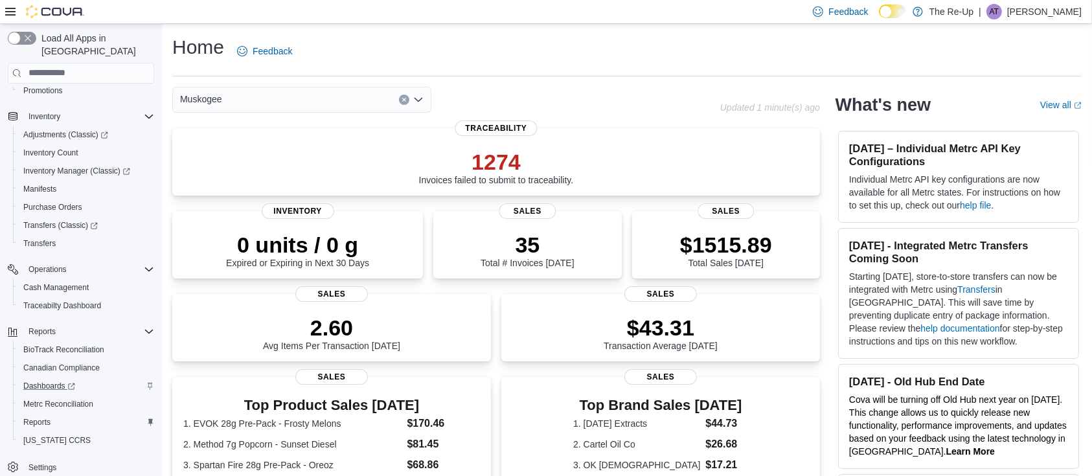
scroll to position [19, 0]
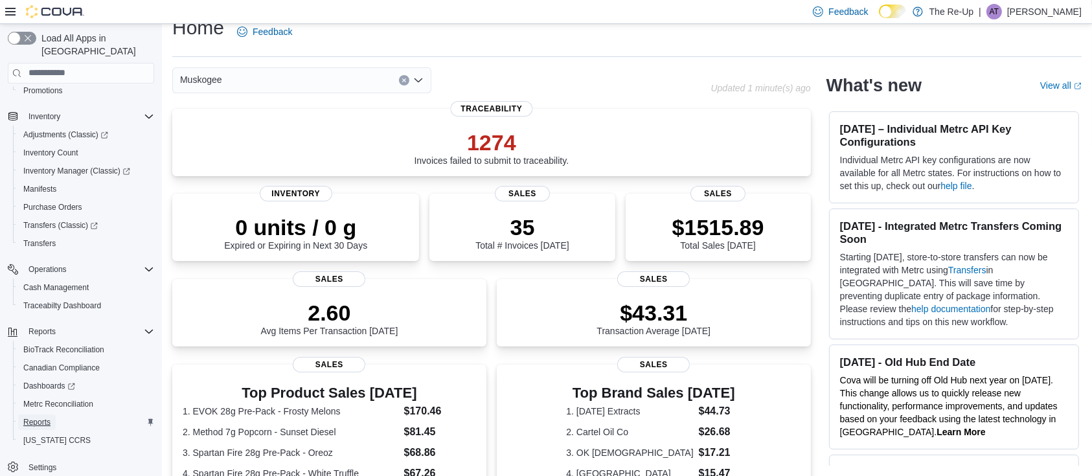
click at [38, 417] on span "Reports" at bounding box center [36, 422] width 27 height 10
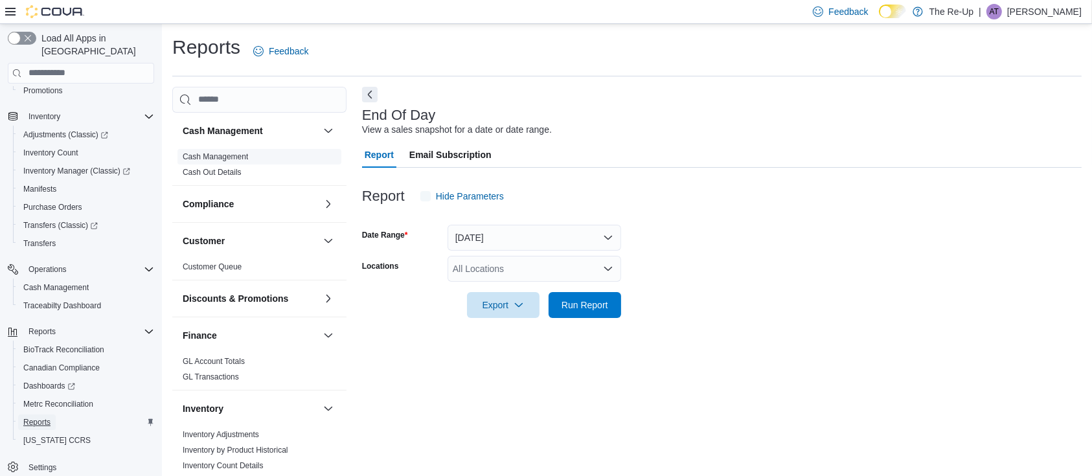
scroll to position [4, 0]
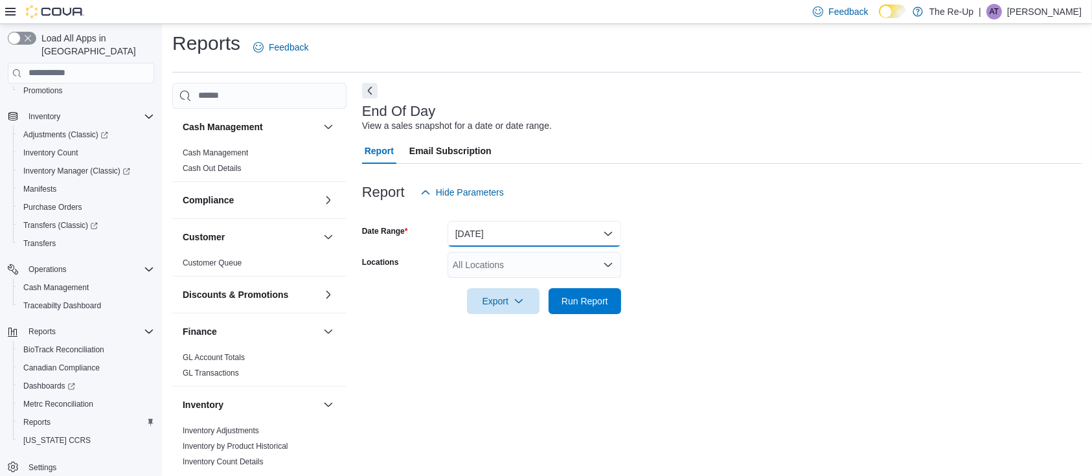
click at [604, 233] on button "[DATE]" at bounding box center [535, 234] width 174 height 26
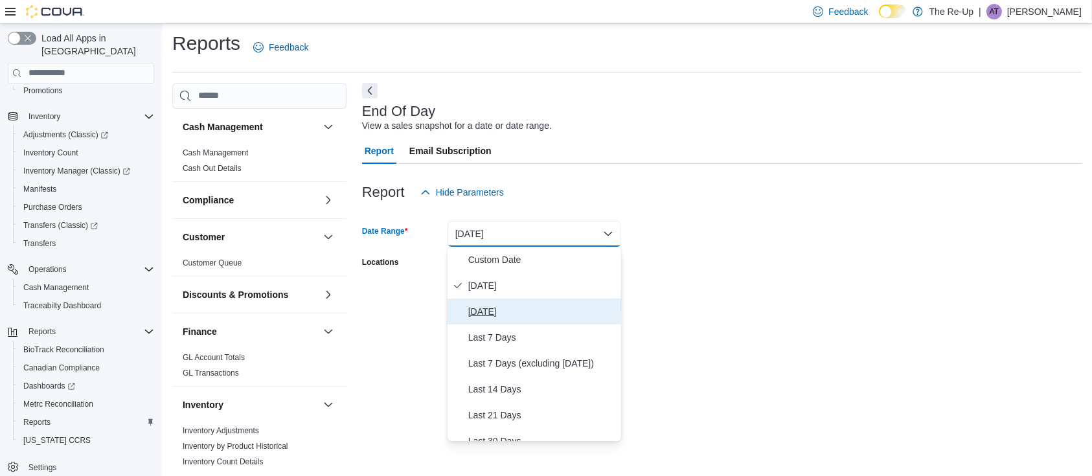
click at [497, 307] on span "[DATE]" at bounding box center [542, 312] width 148 height 16
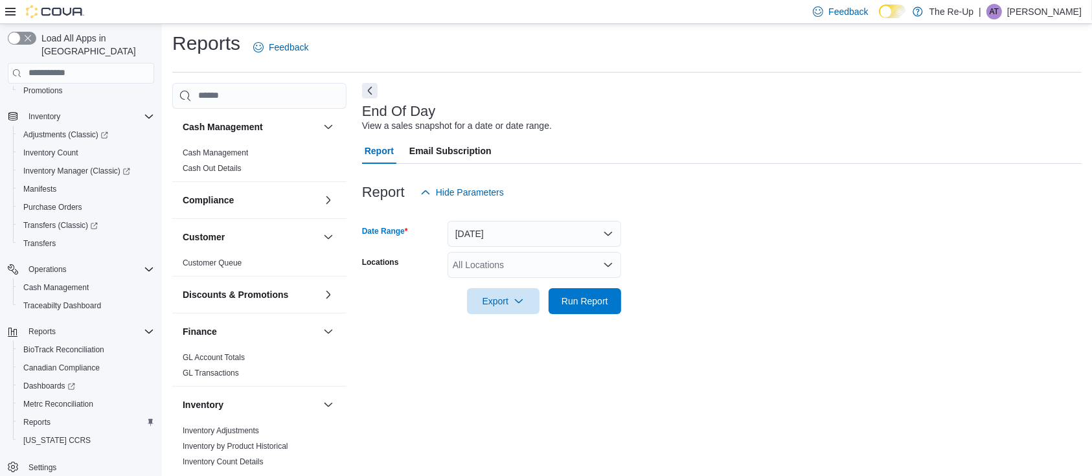
click at [537, 272] on div "All Locations" at bounding box center [535, 265] width 174 height 26
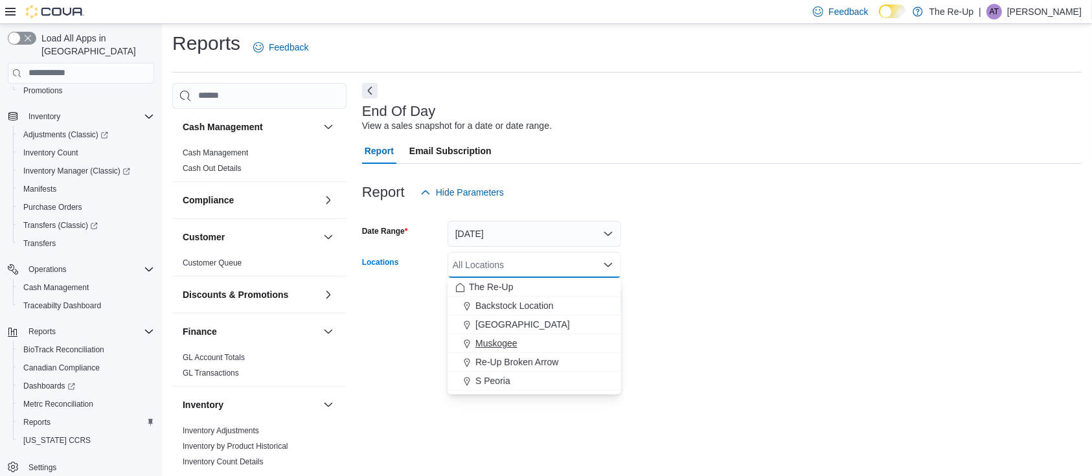
click at [516, 334] on button "Muskogee" at bounding box center [535, 343] width 174 height 19
click at [705, 258] on form "Date Range [DATE] Locations [GEOGRAPHIC_DATA] Combo box. Selected. [GEOGRAPHIC_…" at bounding box center [722, 259] width 720 height 109
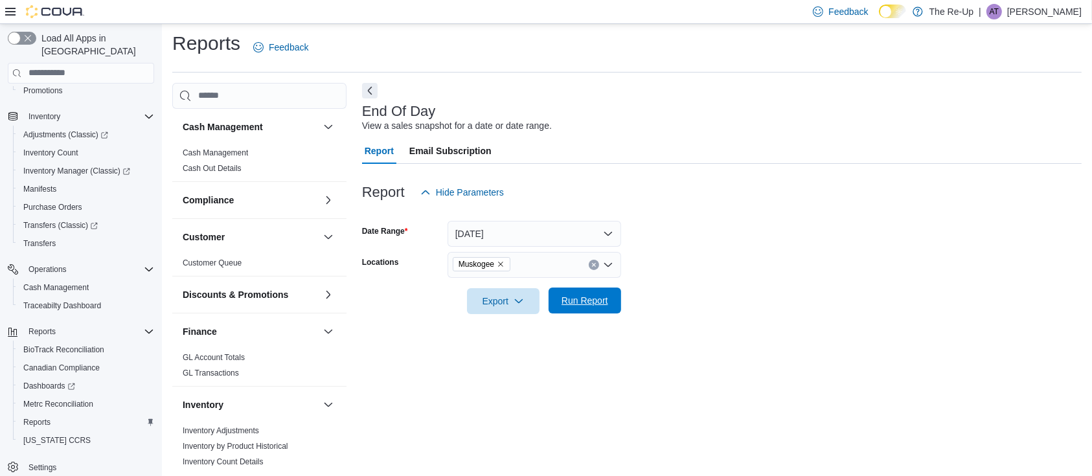
click at [596, 308] on span "Run Report" at bounding box center [585, 301] width 57 height 26
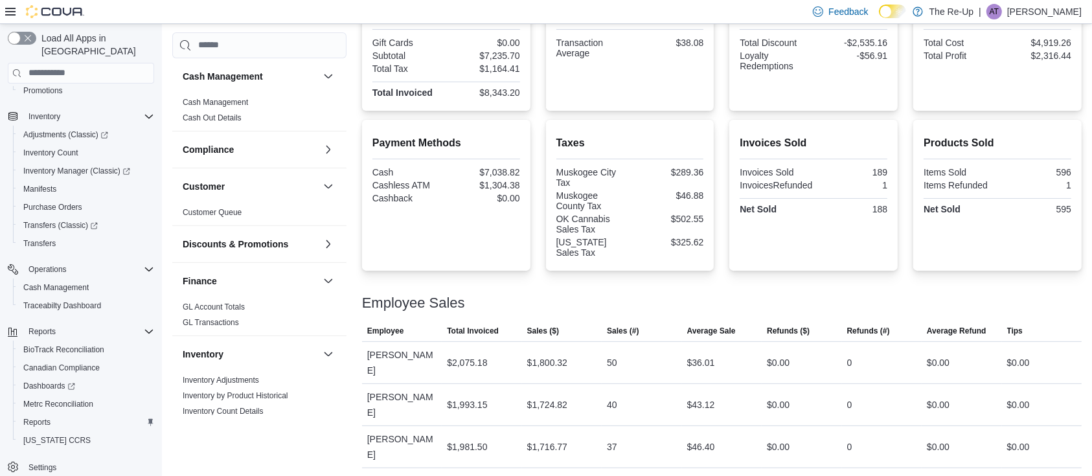
scroll to position [349, 0]
